Goal: Information Seeking & Learning: Compare options

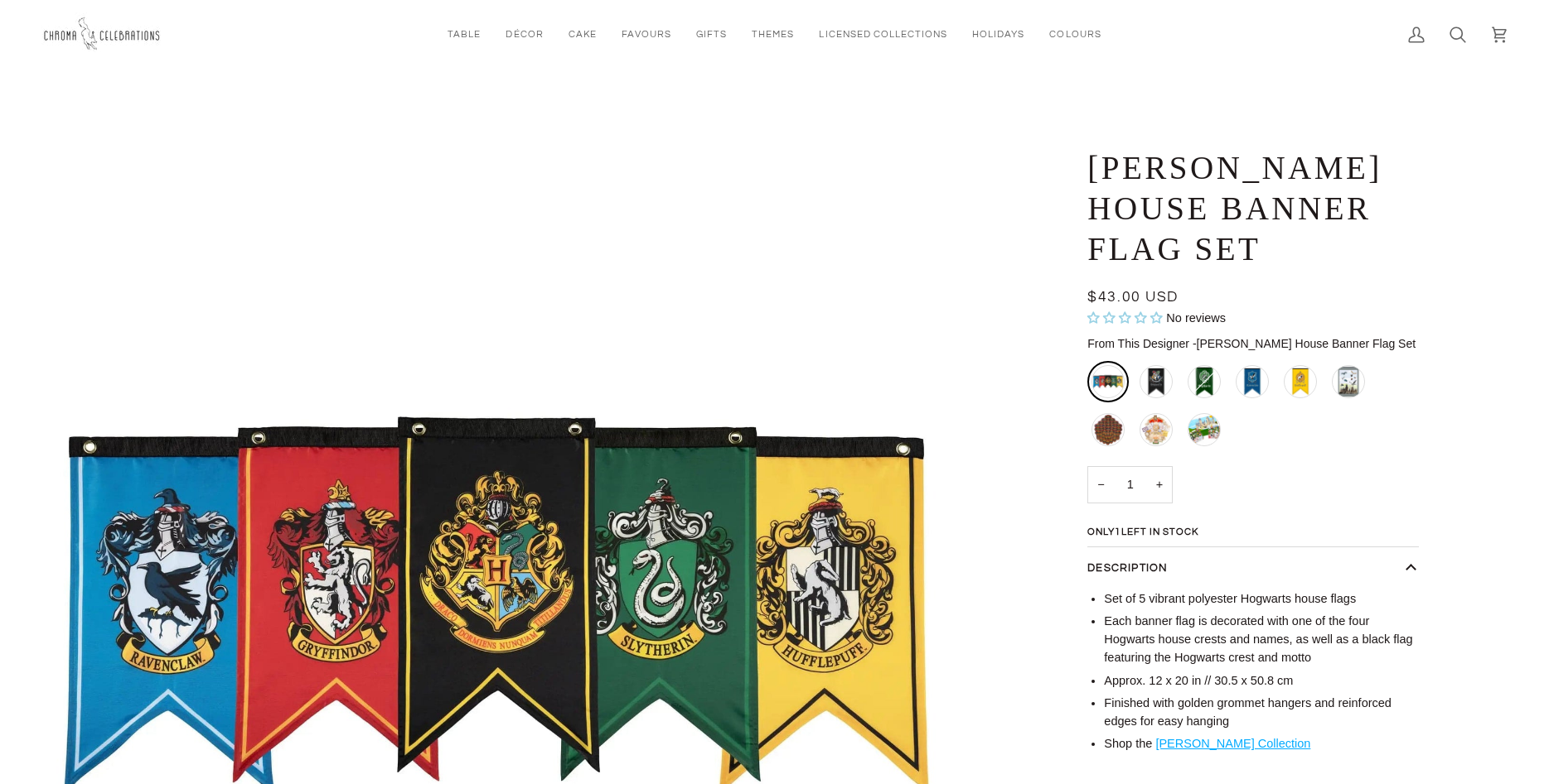
scroll to position [394, 0]
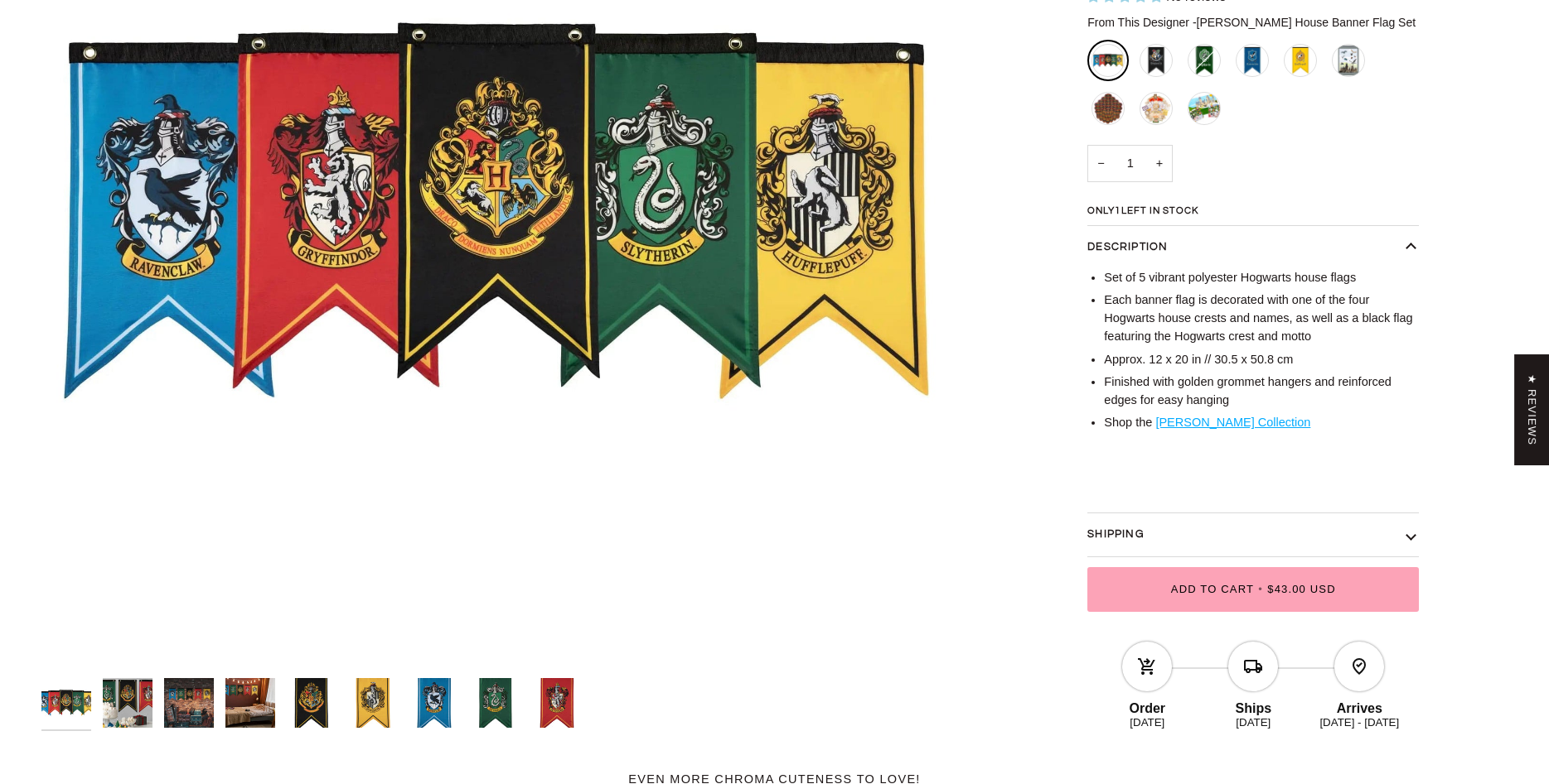
click at [558, 703] on img "Harry Potter House Banner Flag Set" at bounding box center [557, 703] width 50 height 50
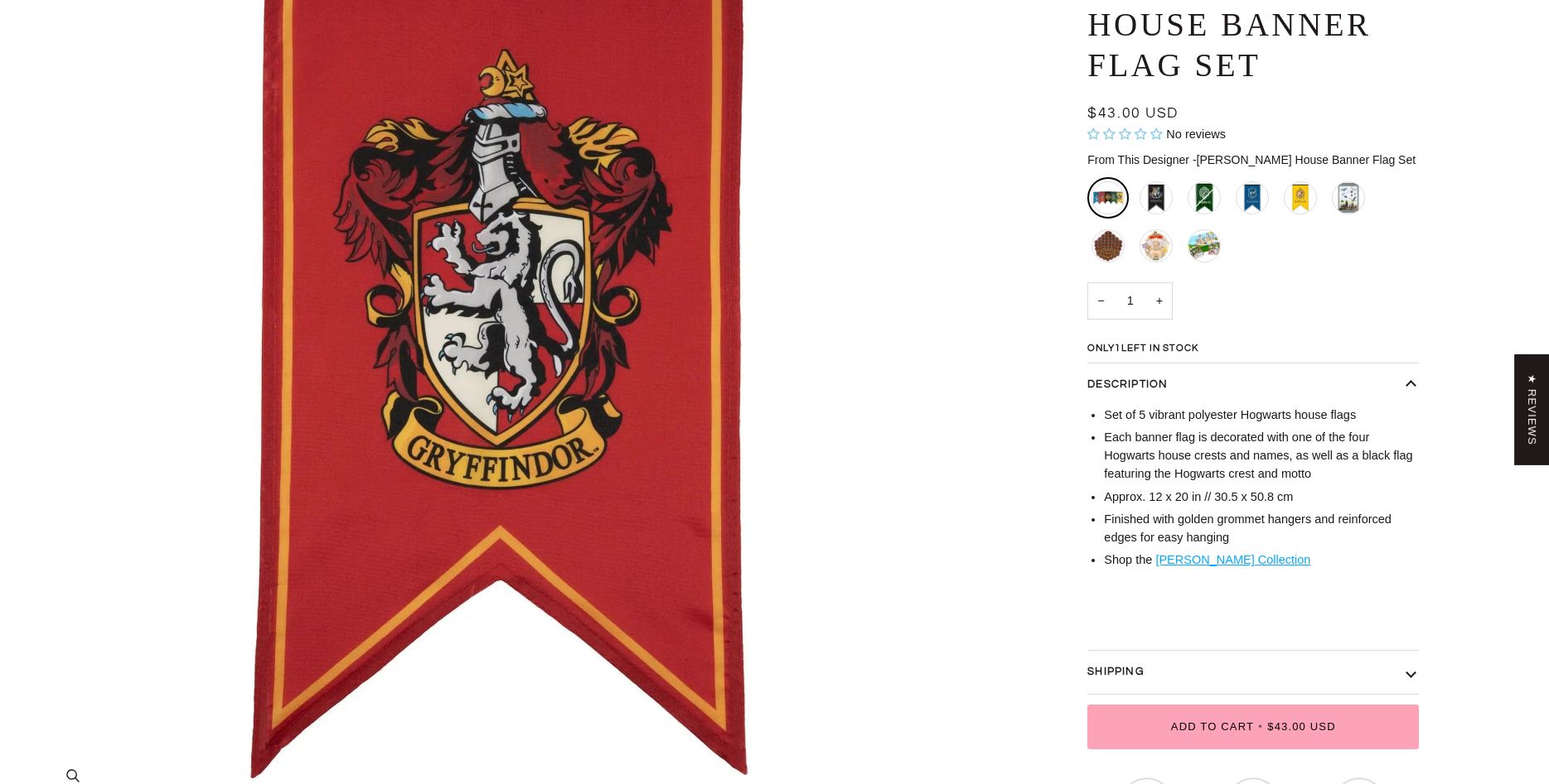
scroll to position [0, 0]
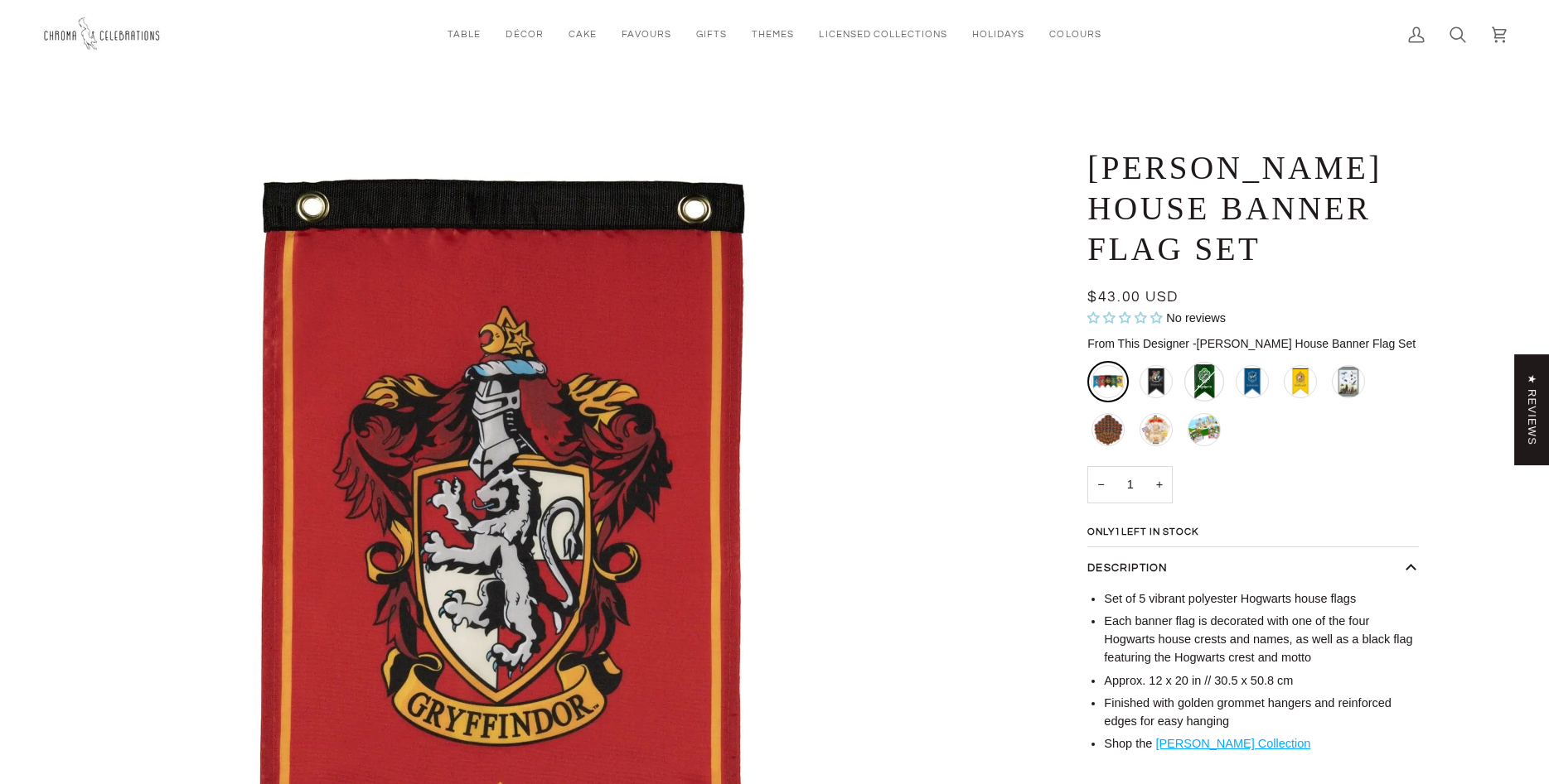
click at [1212, 379] on div "Slytherin House Banner - Large - Sold Out" at bounding box center [1204, 382] width 40 height 40
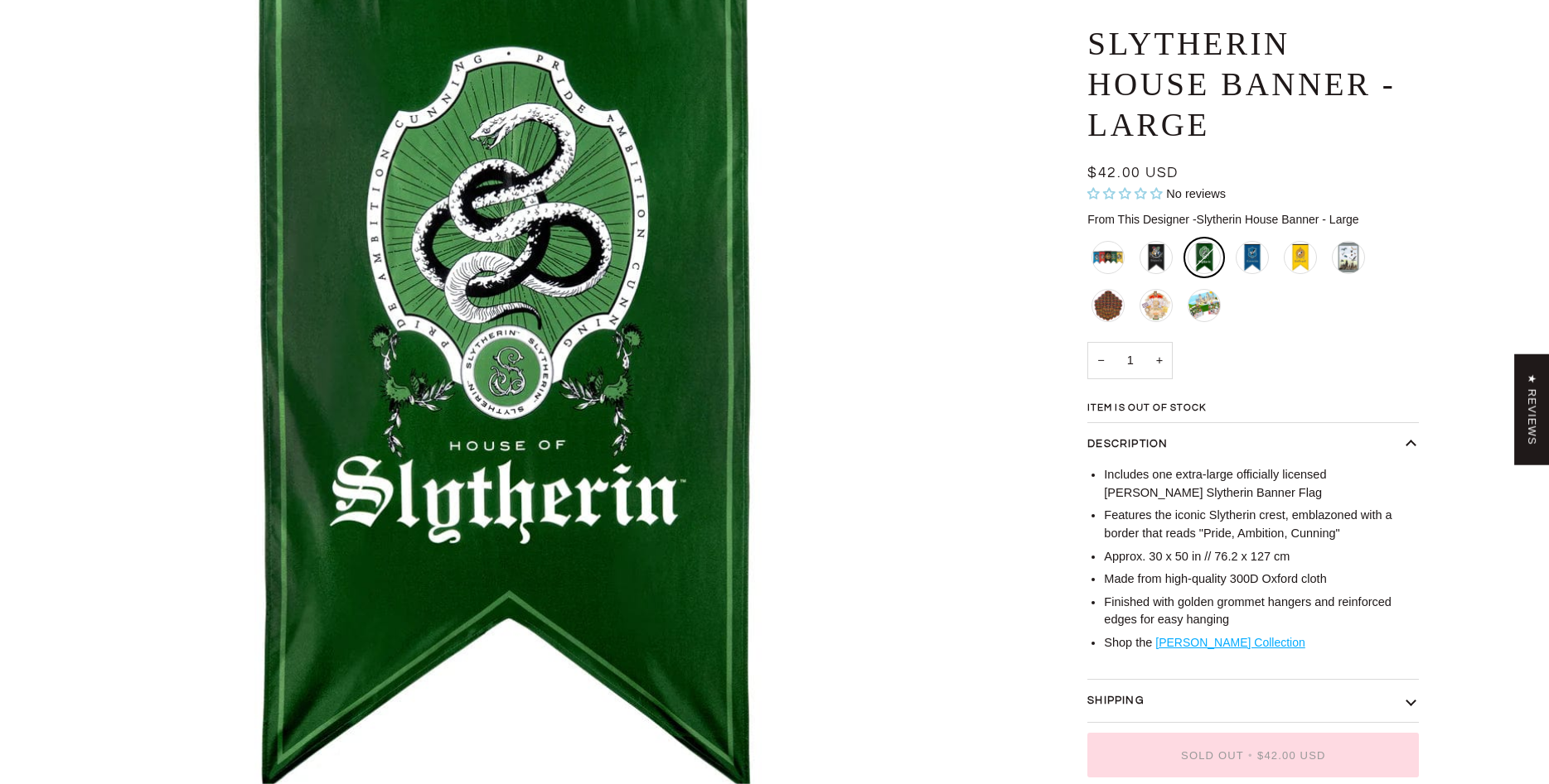
scroll to position [242, 0]
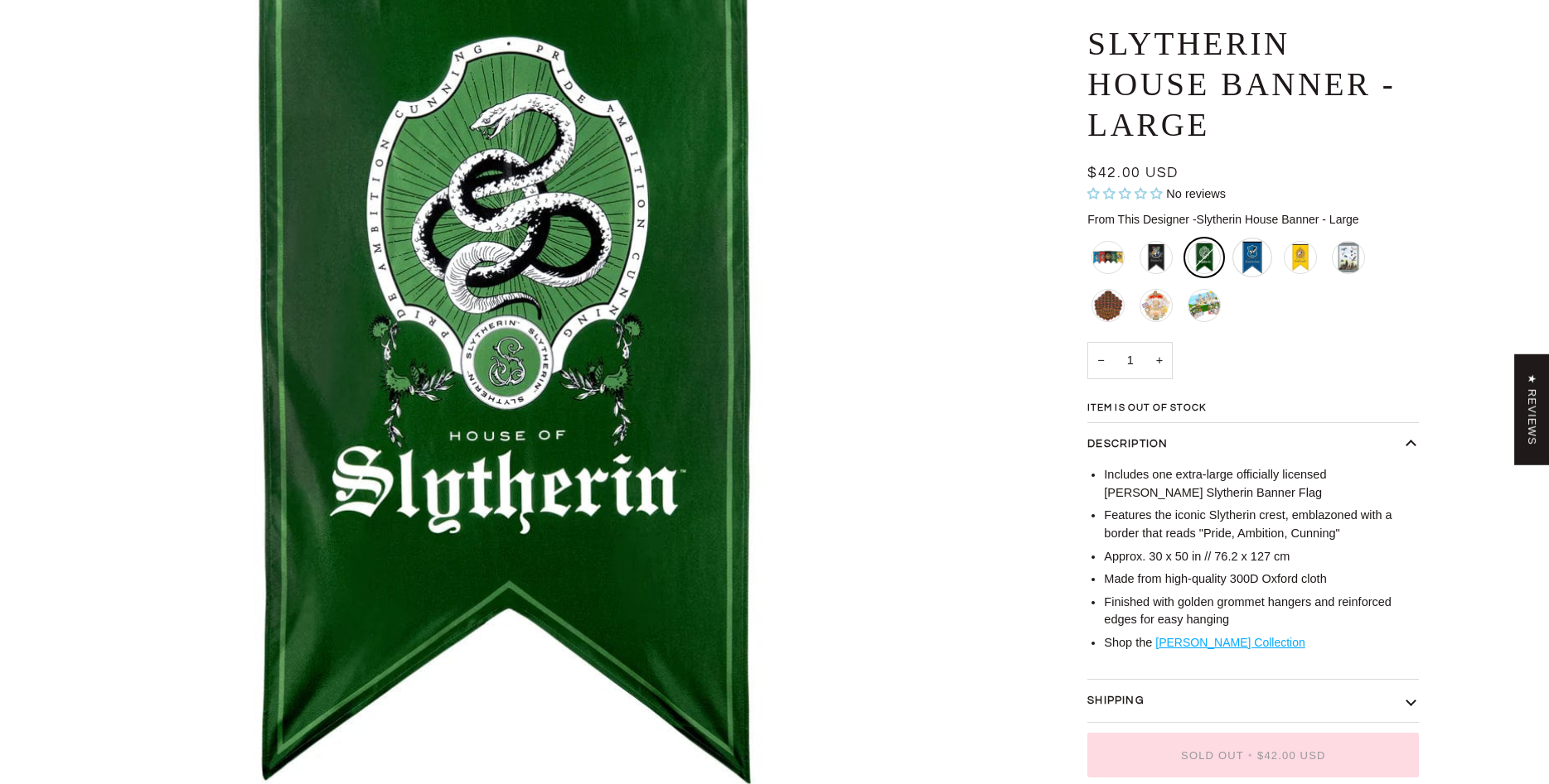
click at [1255, 261] on div "Ravenclaw House Banner - Large" at bounding box center [1253, 258] width 40 height 40
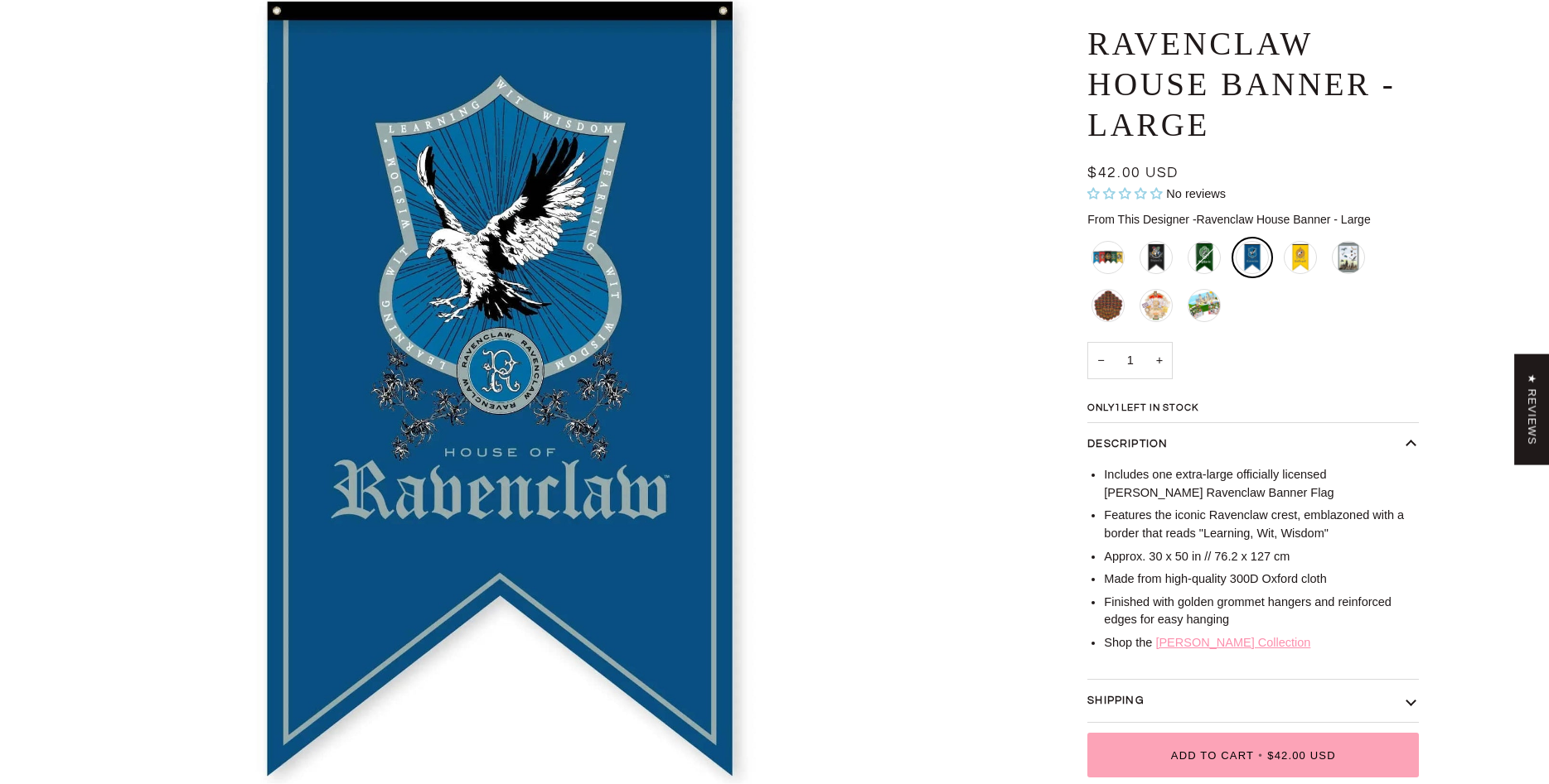
scroll to position [214, 0]
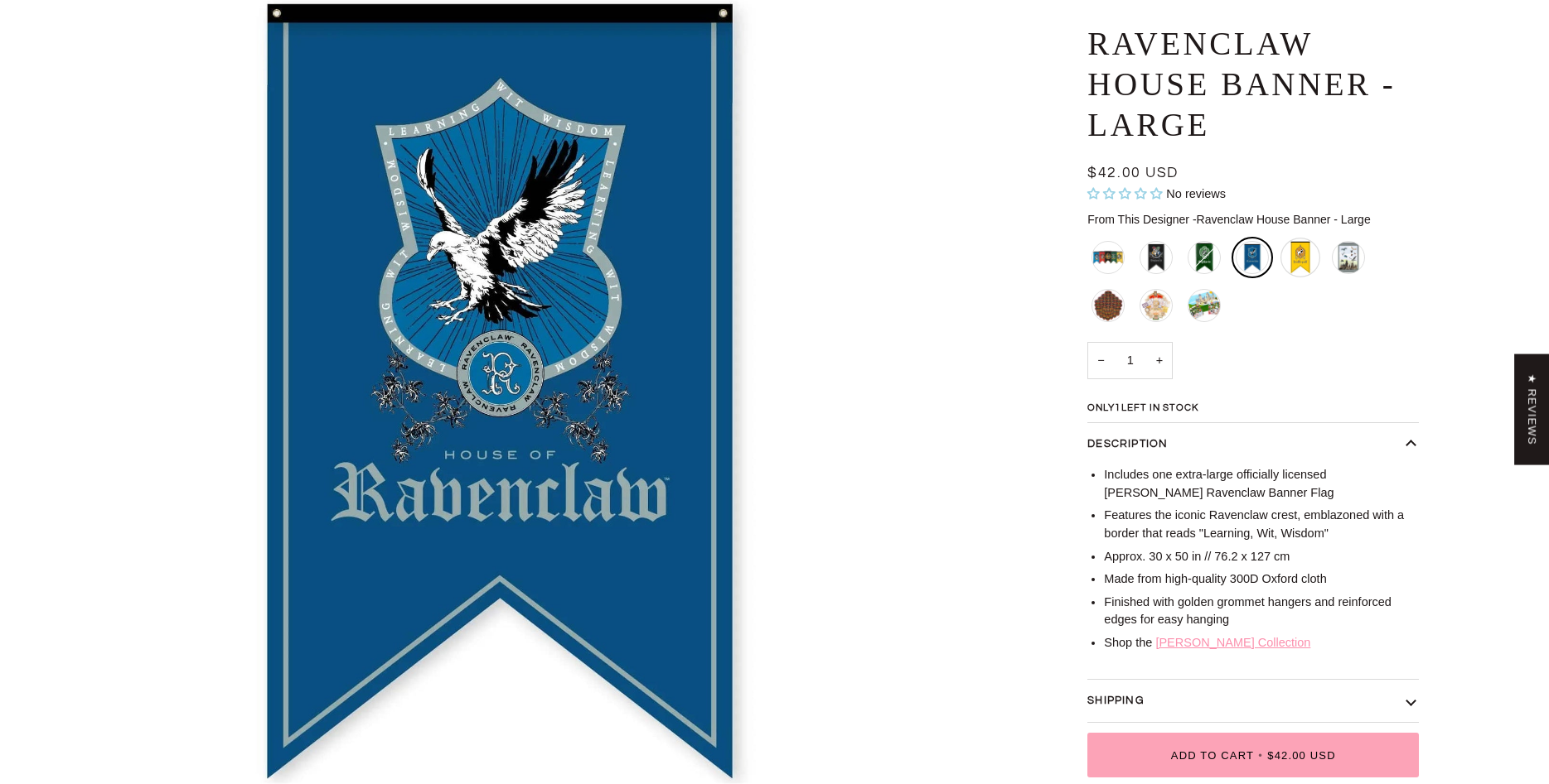
click at [1311, 255] on div "Hufflepuff House Banner - Large" at bounding box center [1300, 258] width 40 height 40
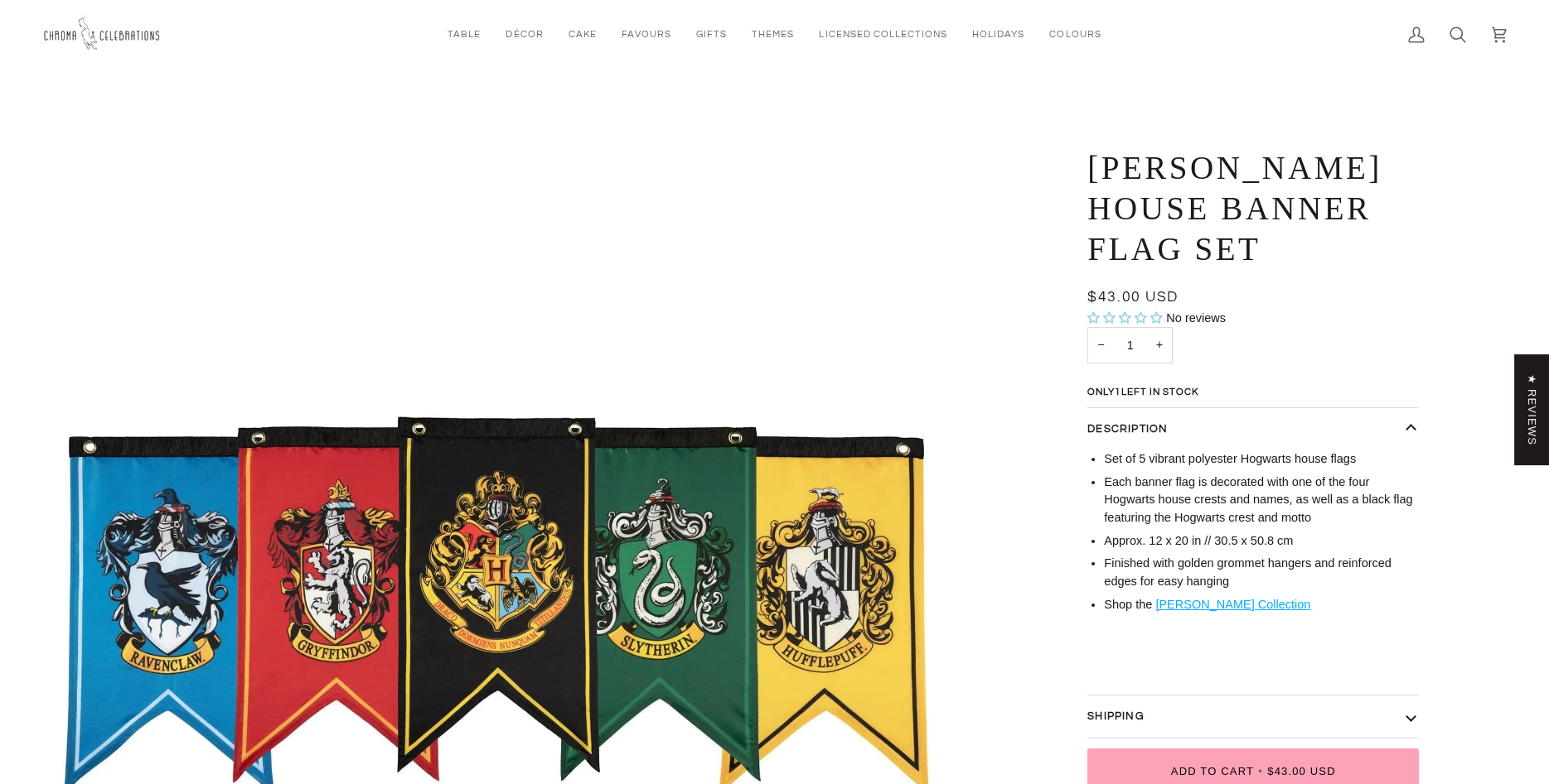
scroll to position [394, 0]
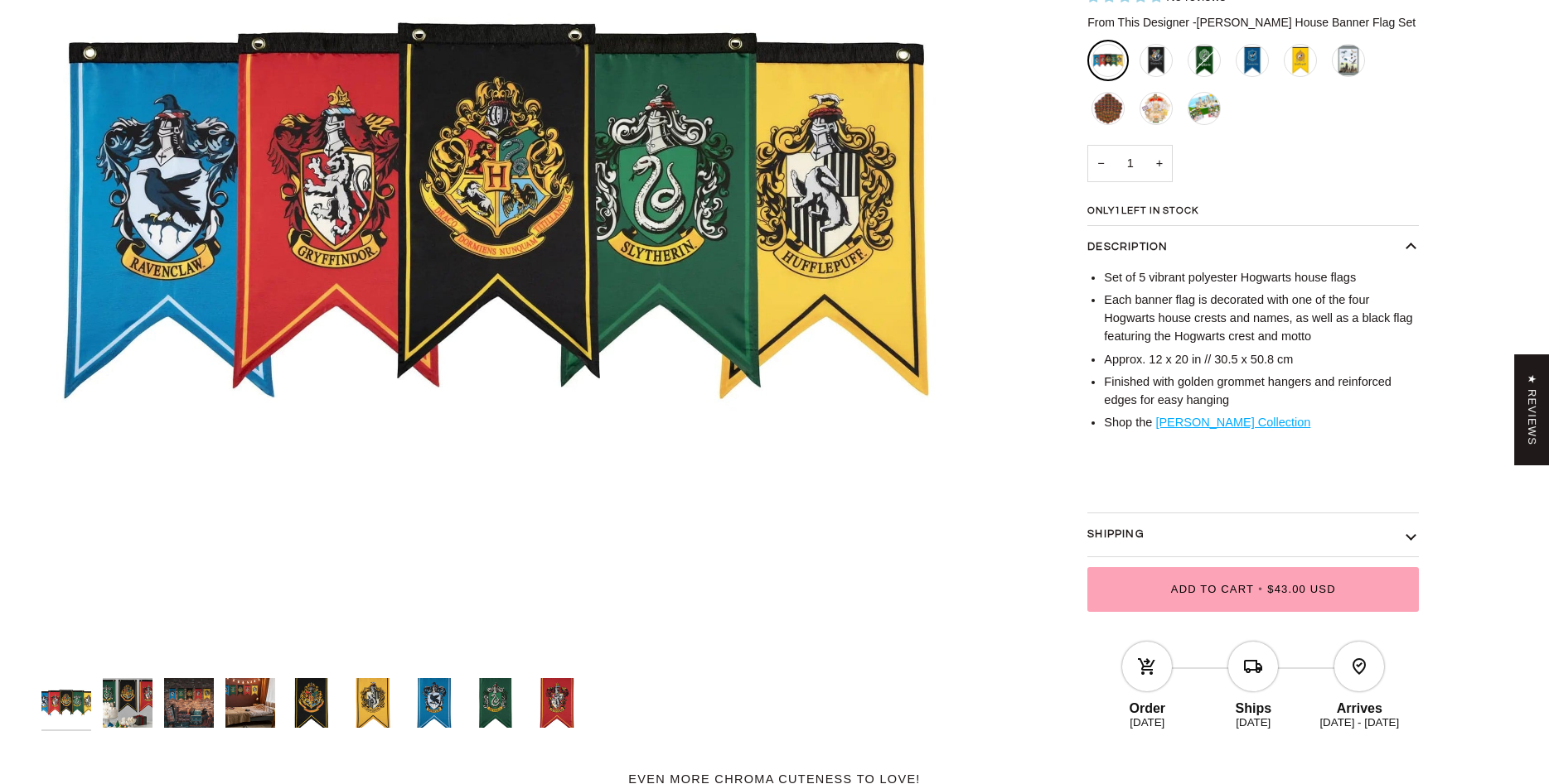
drag, startPoint x: 320, startPoint y: 705, endPoint x: 342, endPoint y: 695, distance: 24.2
click at [320, 704] on img "Harry Potter House Banner Flag Set" at bounding box center [311, 703] width 50 height 50
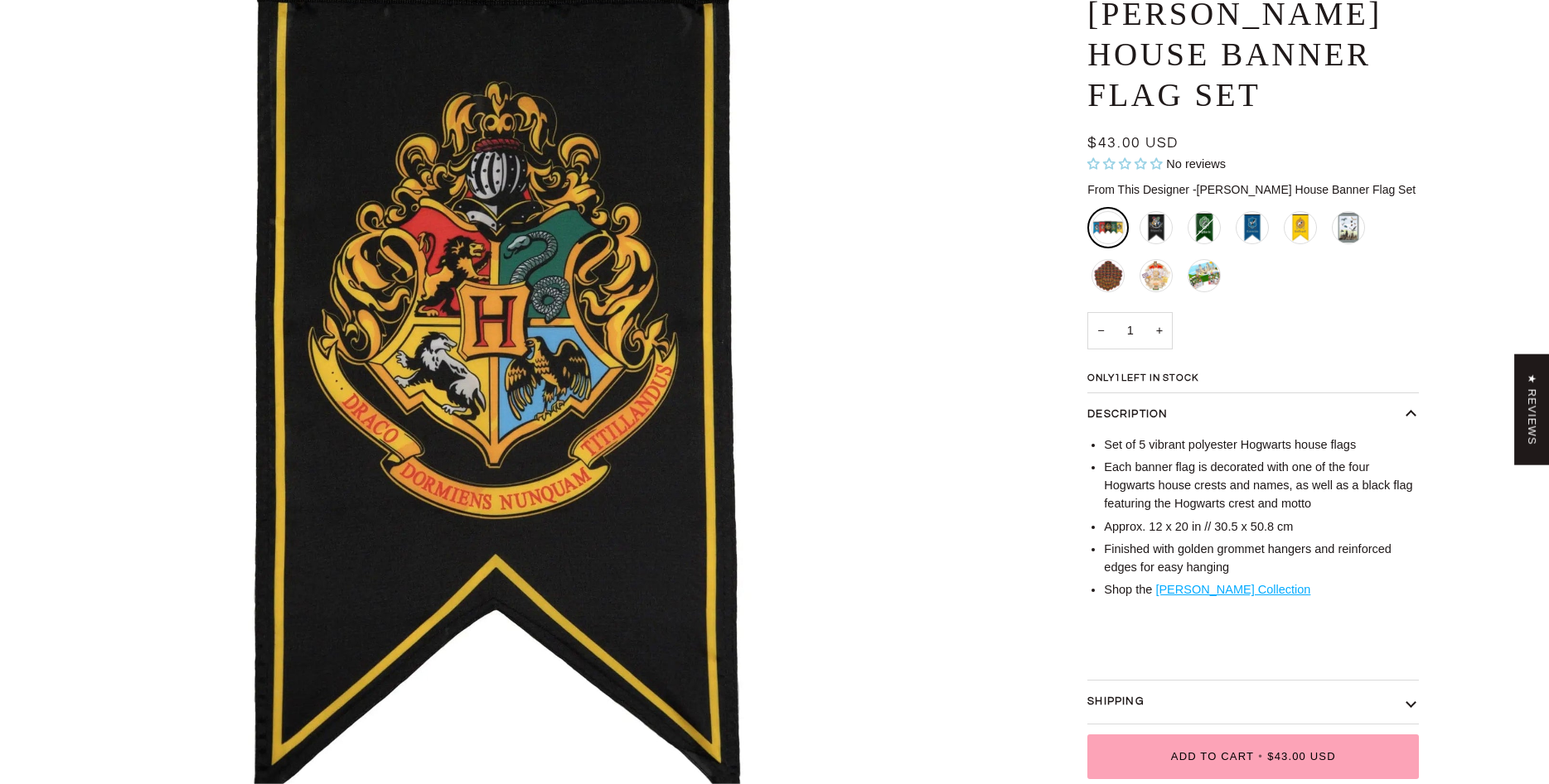
scroll to position [229, 0]
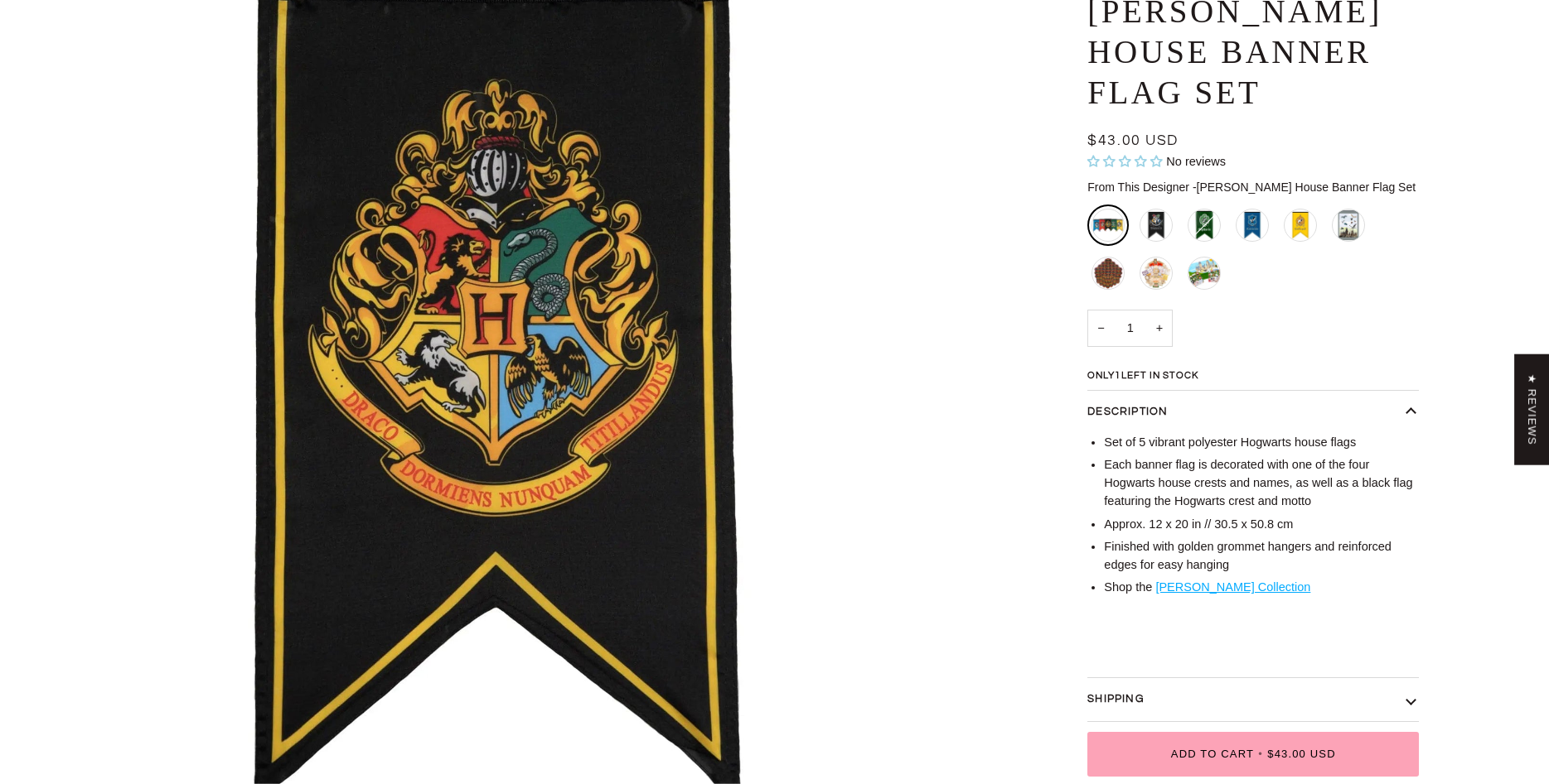
click at [1052, 316] on div "[PERSON_NAME] House Banner Flag Set $43.00 USD Sale • Save No reviews From This…" at bounding box center [1232, 449] width 373 height 915
